Goal: Information Seeking & Learning: Find specific fact

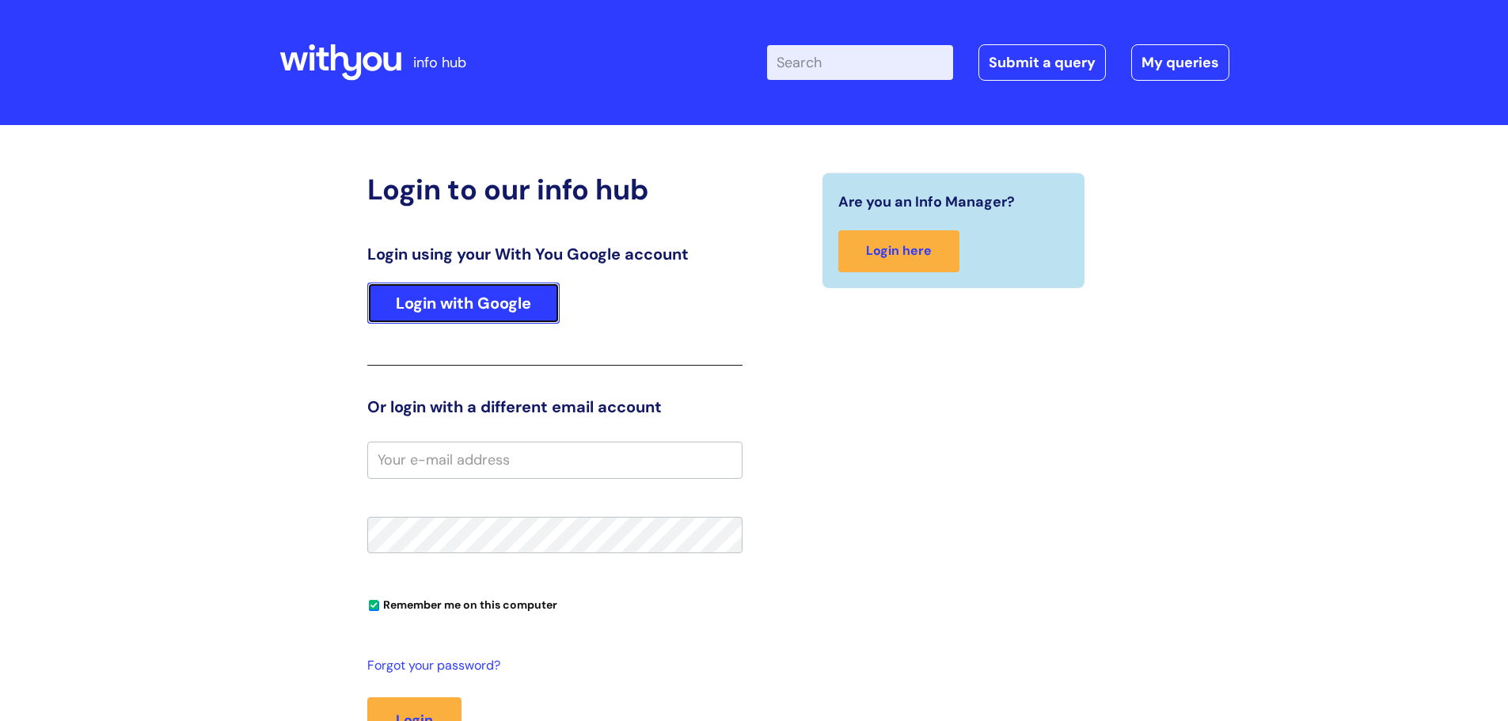
click at [534, 300] on link "Login with Google" at bounding box center [463, 303] width 192 height 41
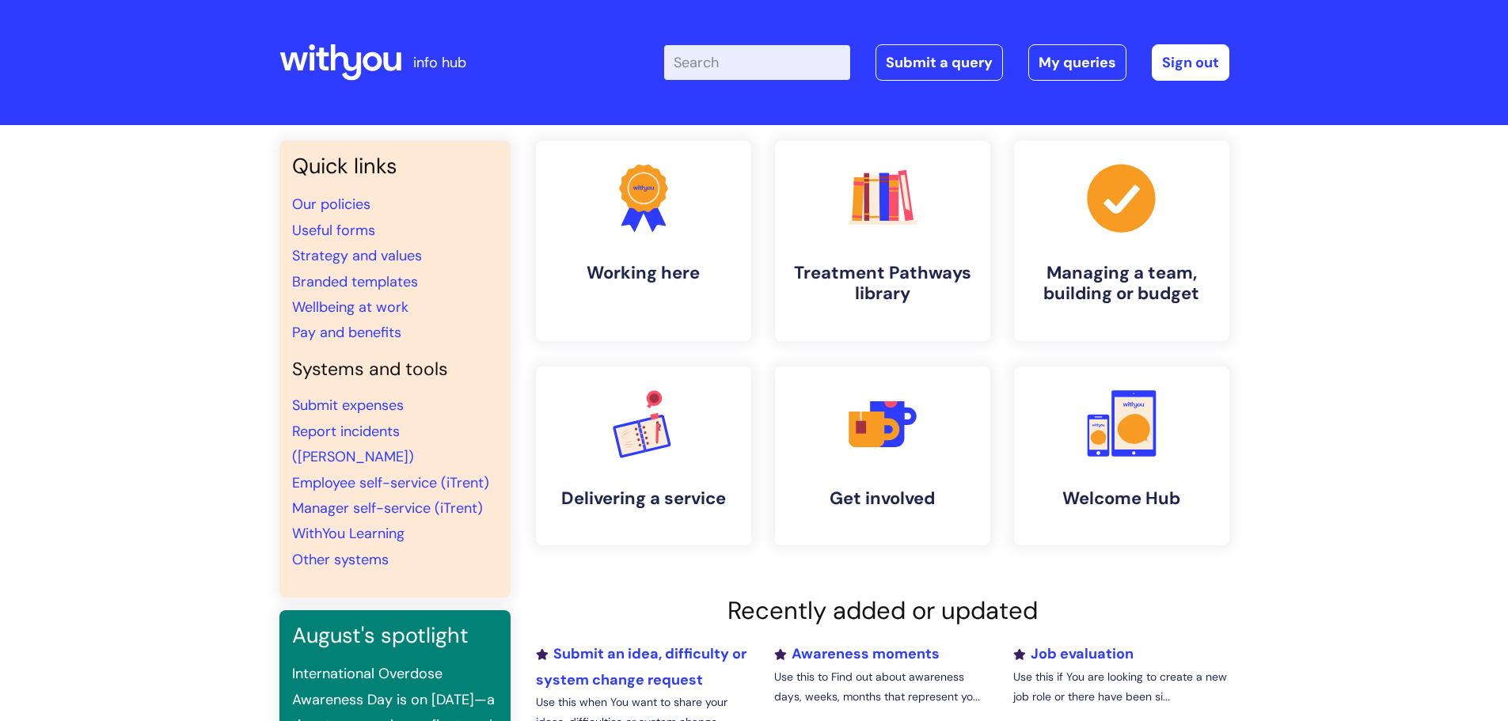
click at [711, 73] on input "Enter your search term here..." at bounding box center [757, 62] width 186 height 35
type input "tickets for good"
click button "Search" at bounding box center [0, 0] width 0 height 0
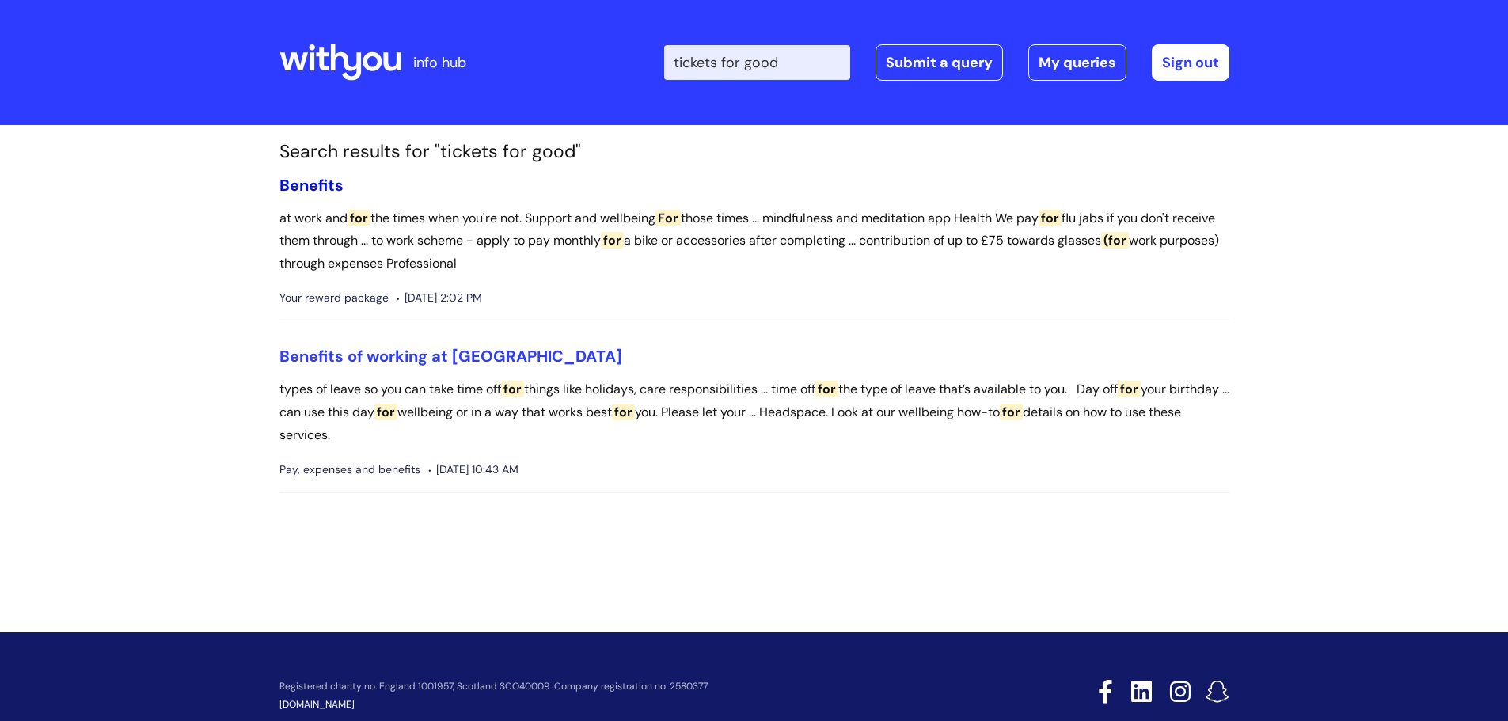
click at [330, 188] on link "Benefits" at bounding box center [311, 185] width 64 height 21
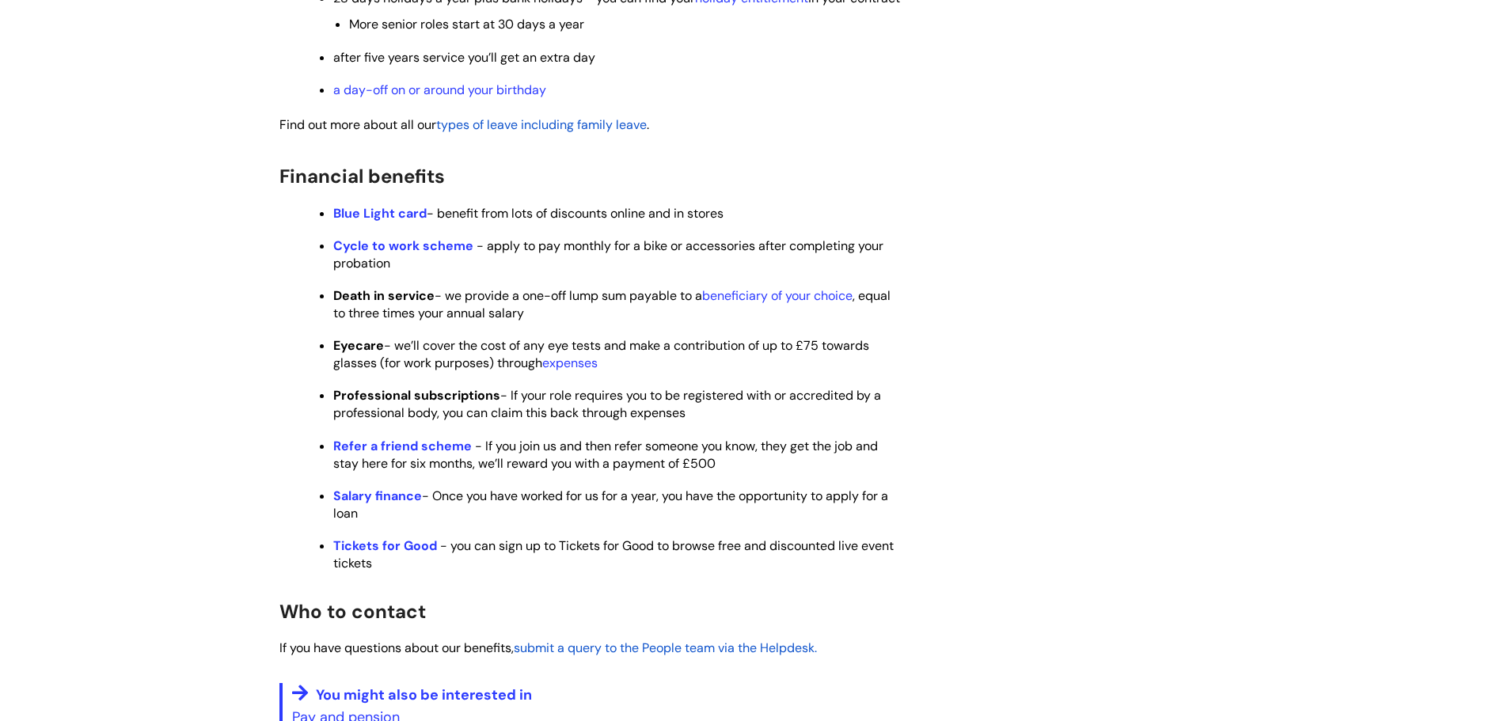
scroll to position [792, 0]
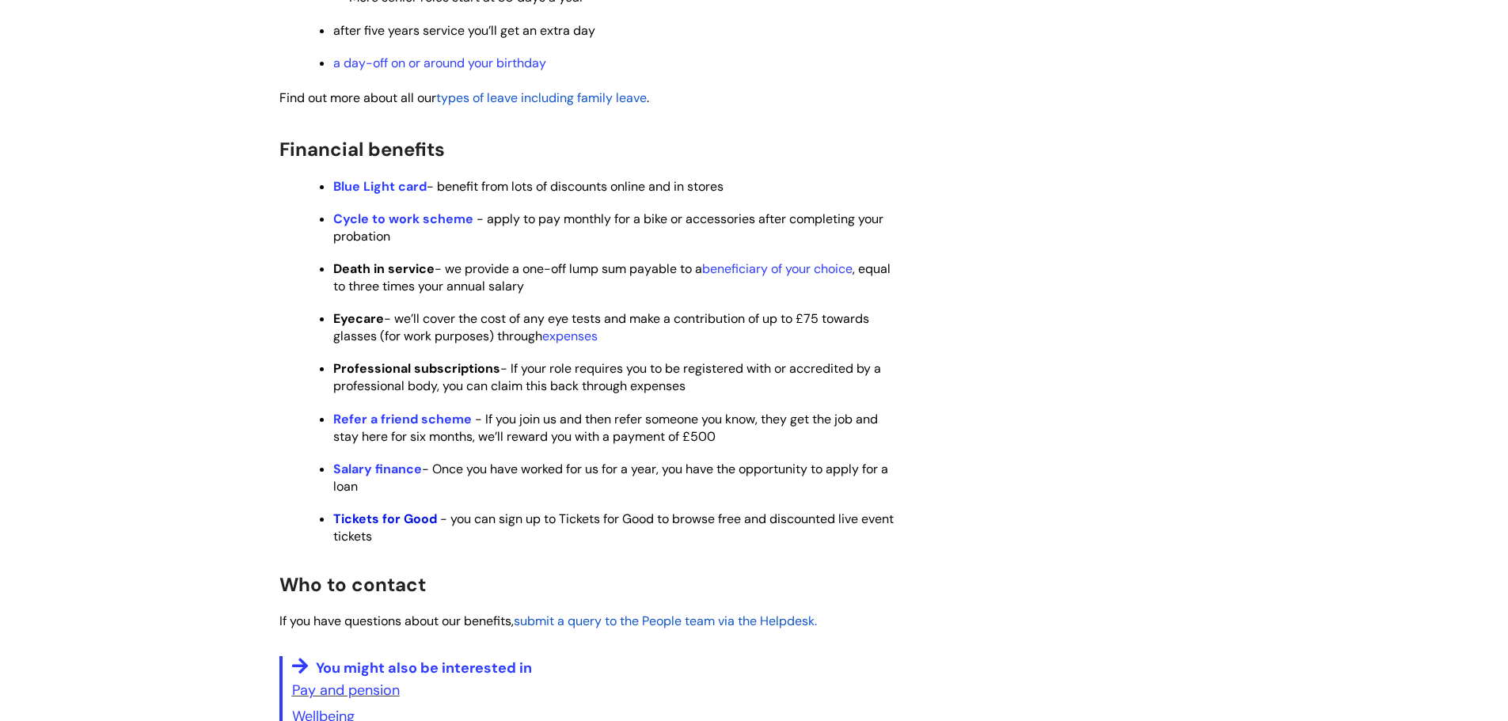
click at [390, 527] on strong "Tickets for Good" at bounding box center [385, 519] width 104 height 17
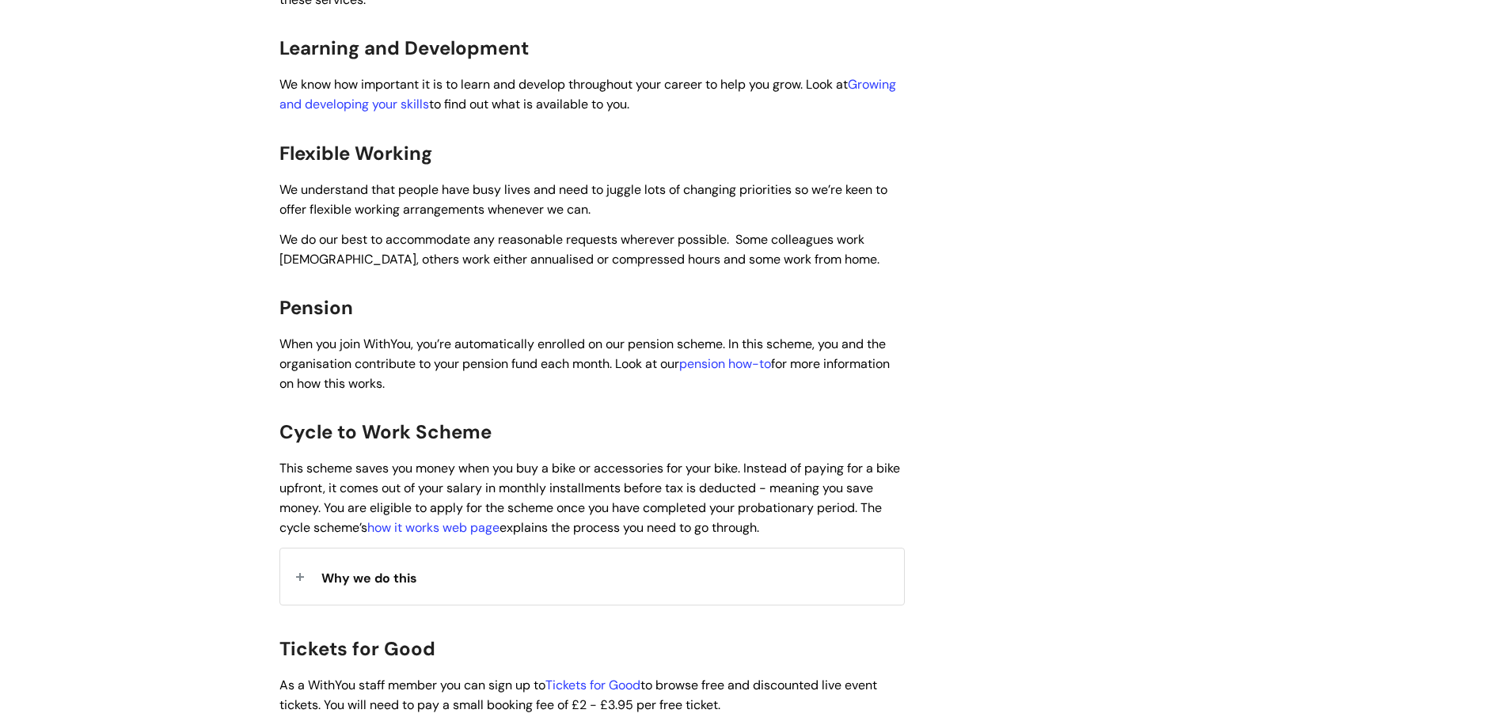
scroll to position [1029, 0]
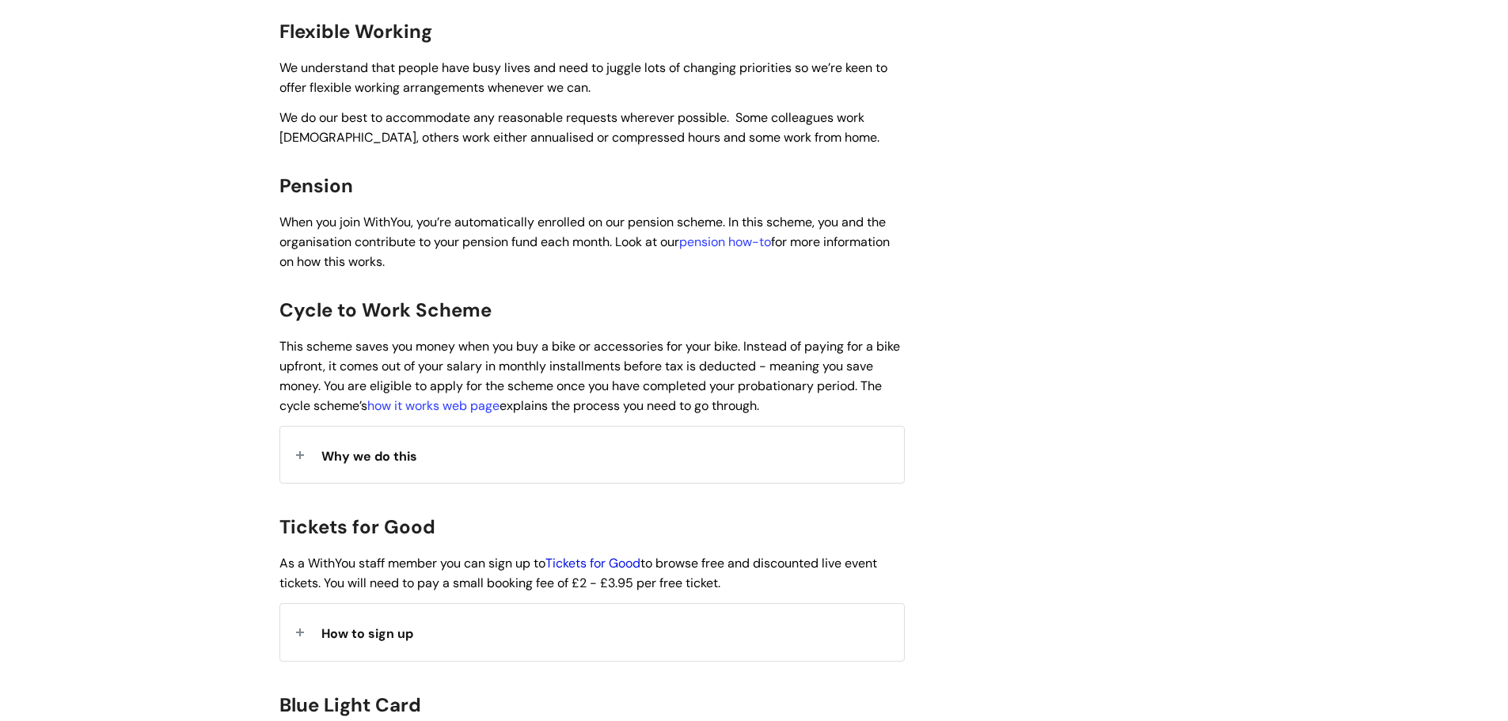
click at [612, 555] on link "Tickets for Good" at bounding box center [592, 563] width 95 height 17
